Goal: Task Accomplishment & Management: Manage account settings

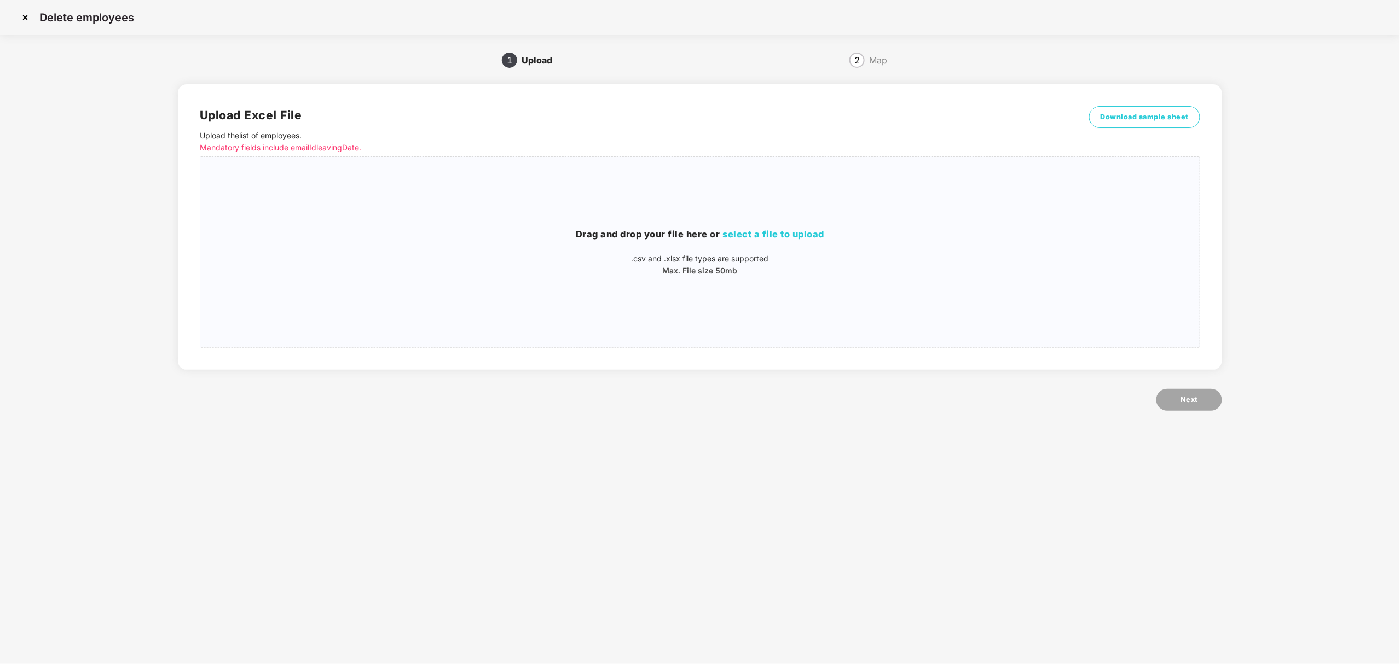
click at [25, 19] on img at bounding box center [25, 18] width 18 height 18
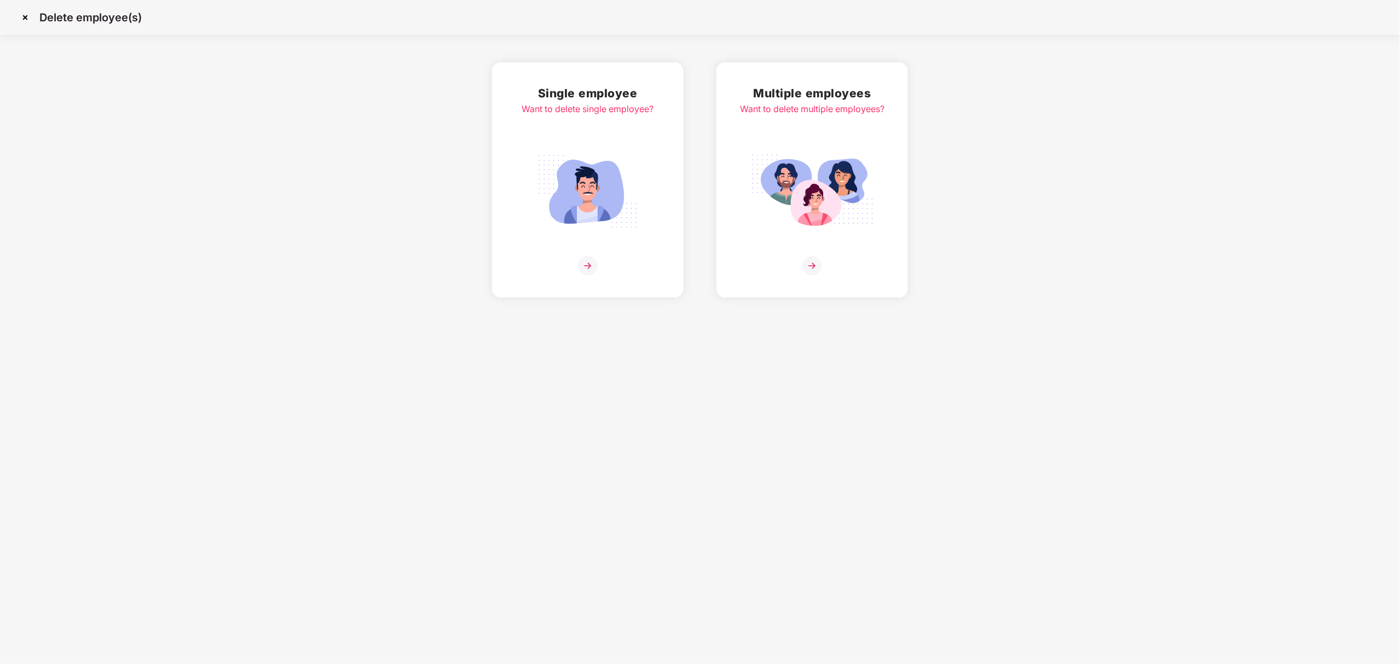
click at [24, 15] on img at bounding box center [25, 18] width 18 height 18
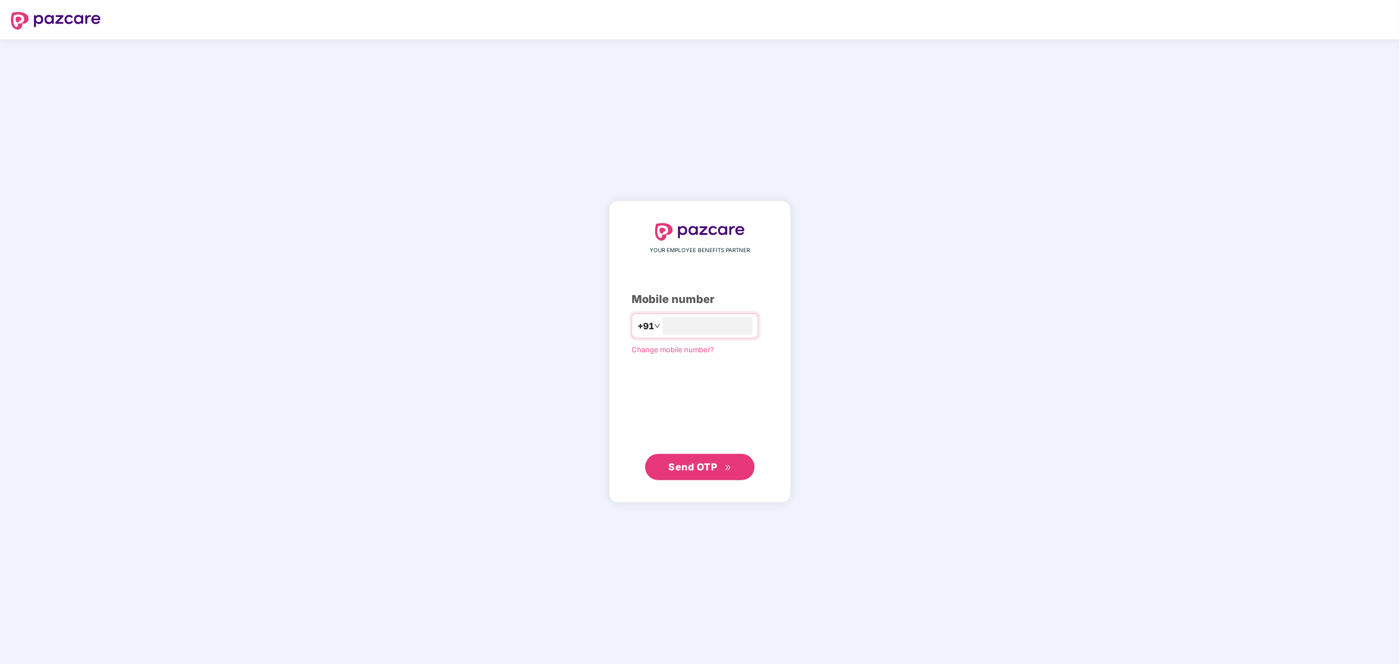
type input "**********"
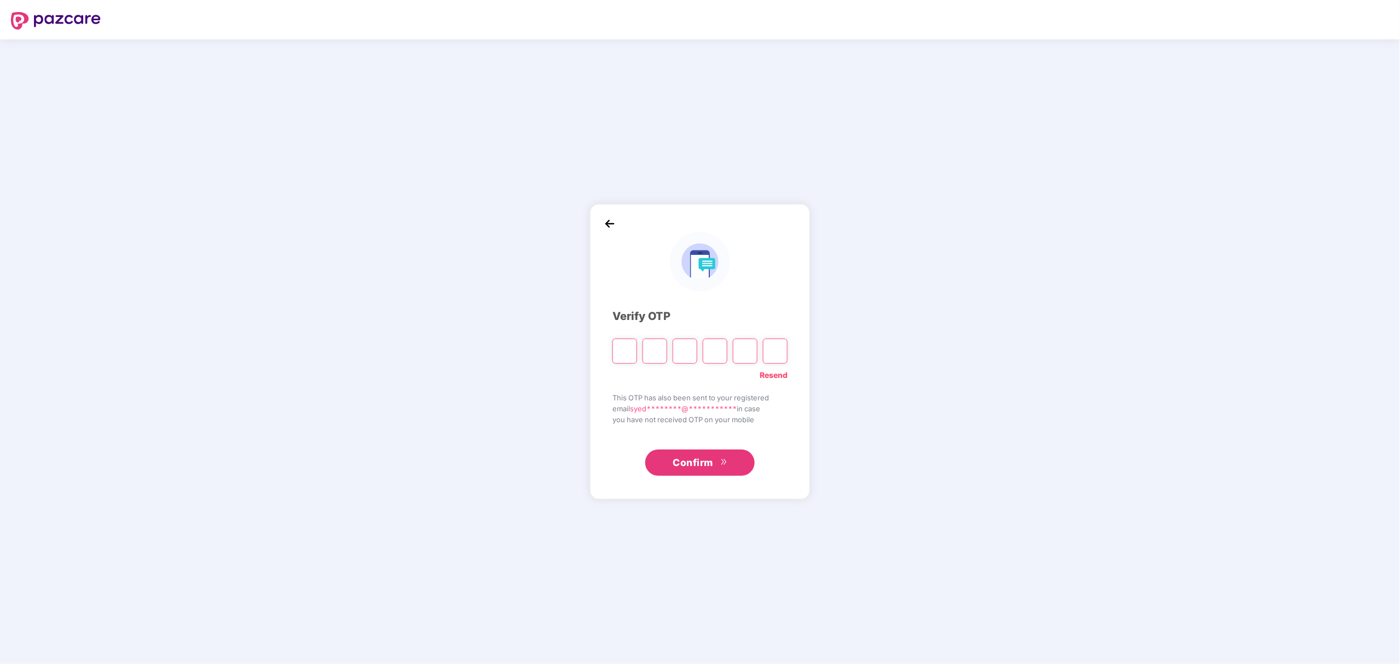
paste input "*"
type input "*"
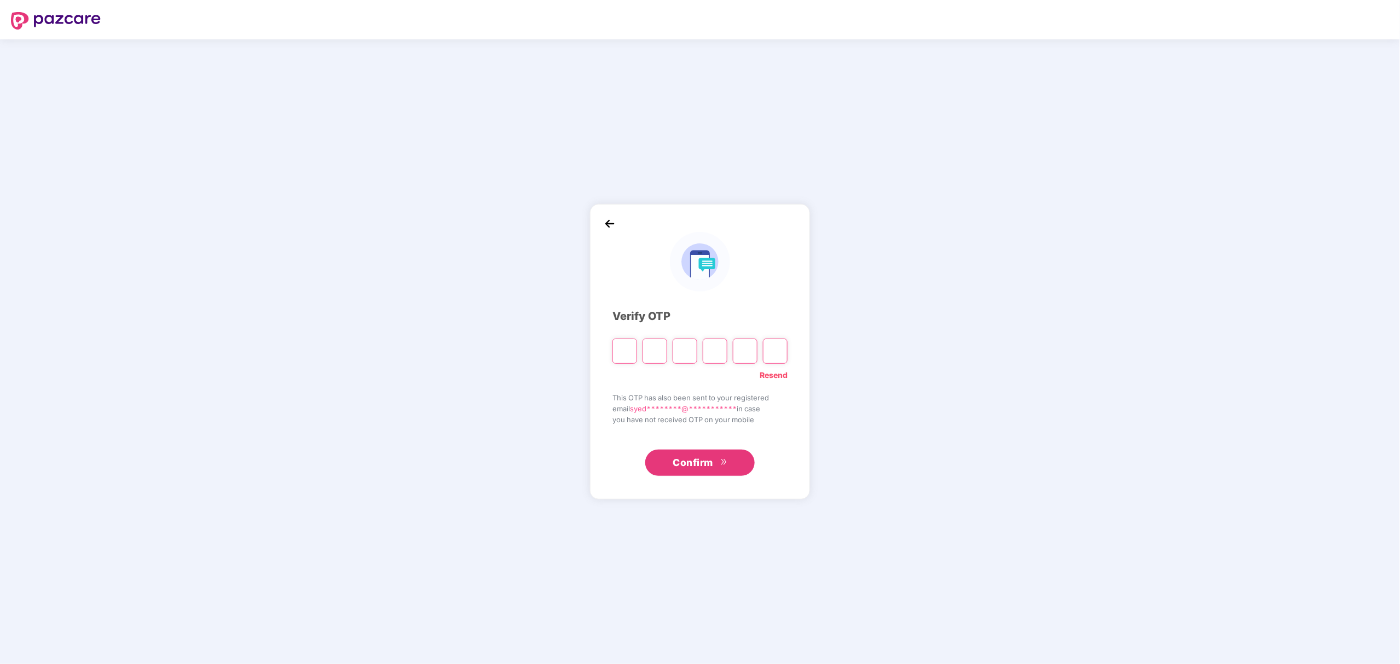
type input "*"
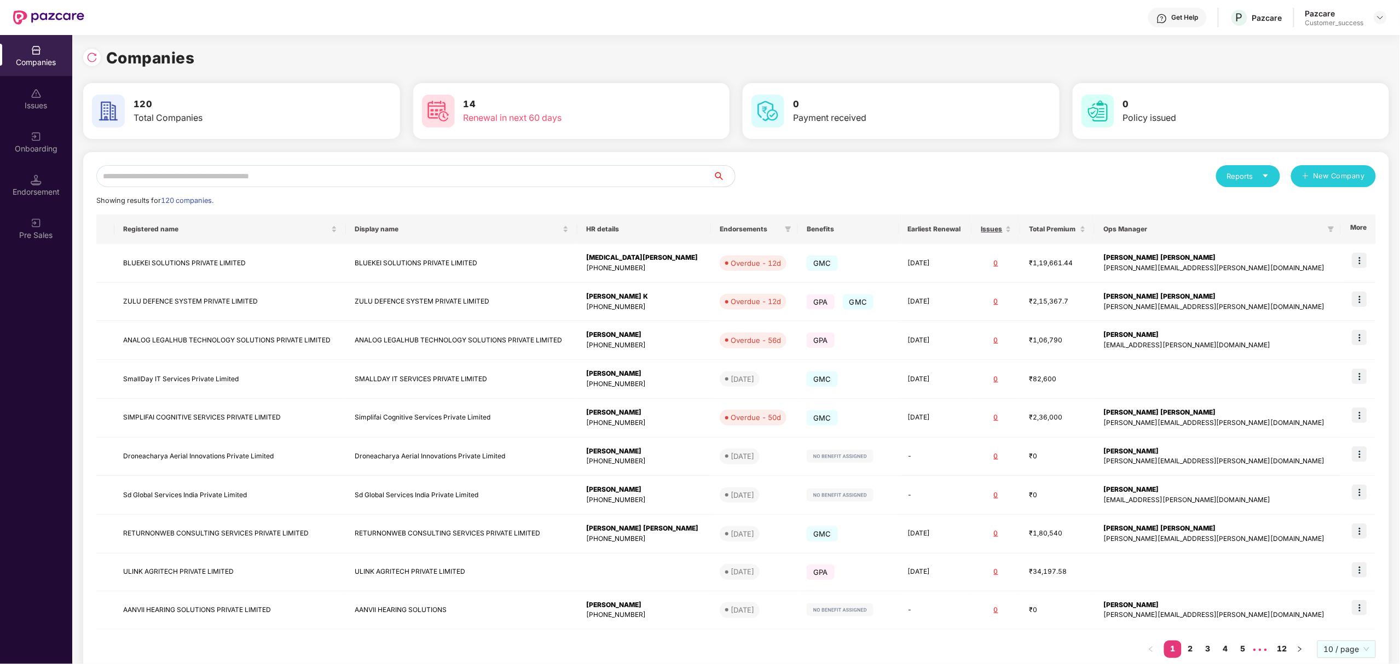
click at [246, 174] on input "text" at bounding box center [404, 176] width 617 height 22
